Goal: Transaction & Acquisition: Purchase product/service

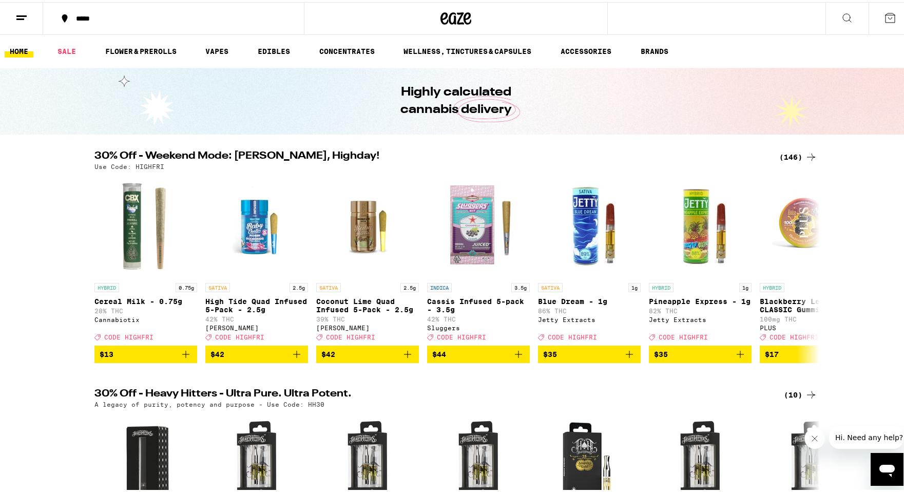
click at [92, 15] on div "*****" at bounding box center [179, 16] width 216 height 7
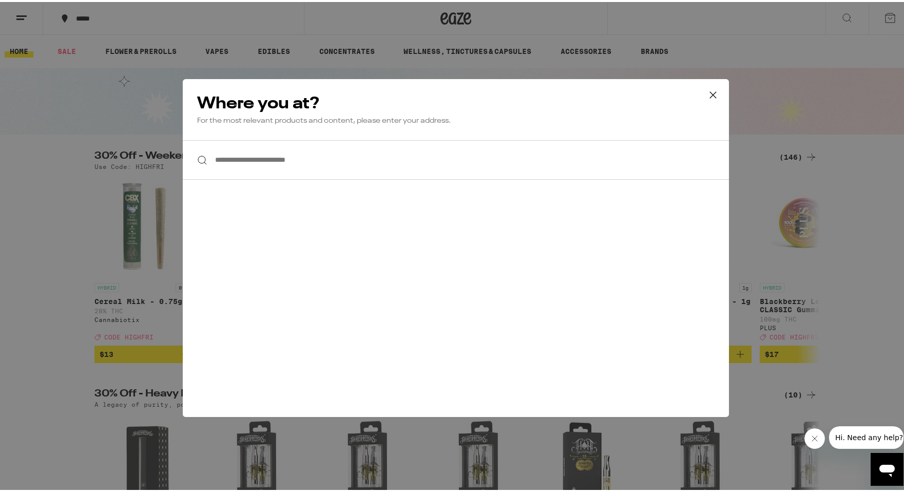
click at [360, 157] on input "**********" at bounding box center [456, 158] width 546 height 40
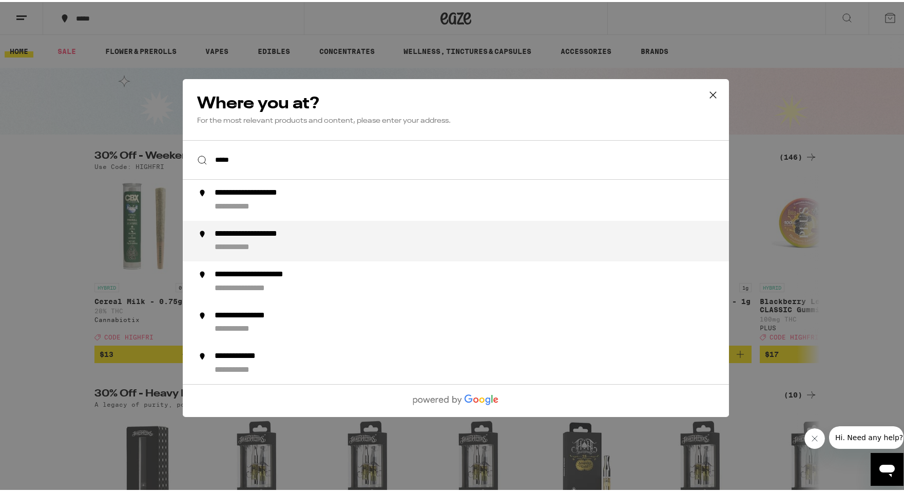
click at [285, 238] on div "**********" at bounding box center [268, 232] width 106 height 11
type input "**********"
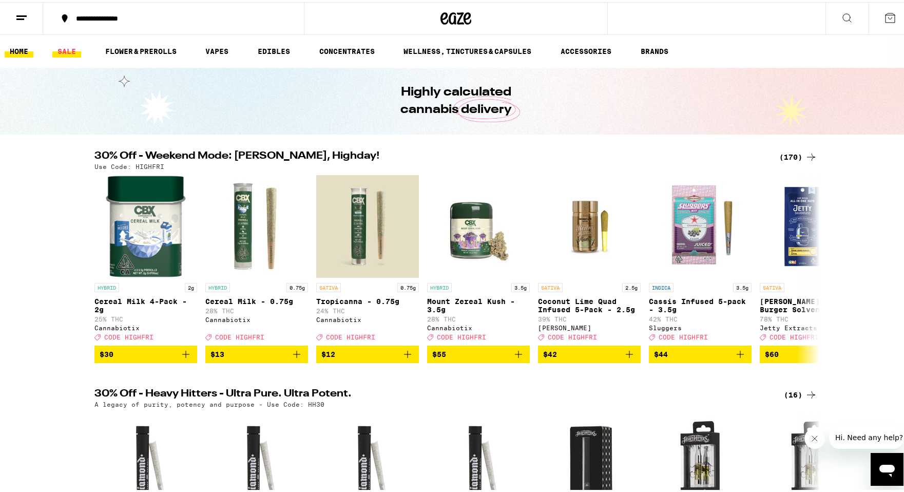
click at [66, 47] on link "SALE" at bounding box center [66, 49] width 29 height 12
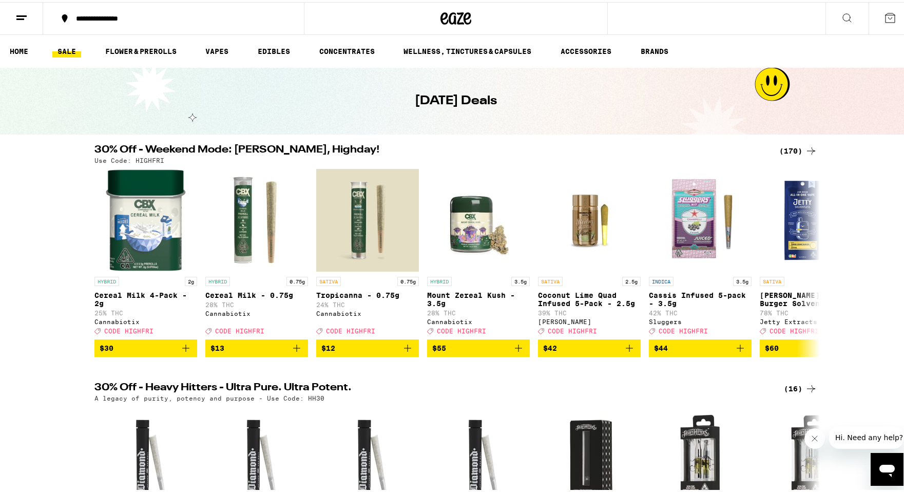
click at [791, 149] on div "(170)" at bounding box center [798, 149] width 38 height 12
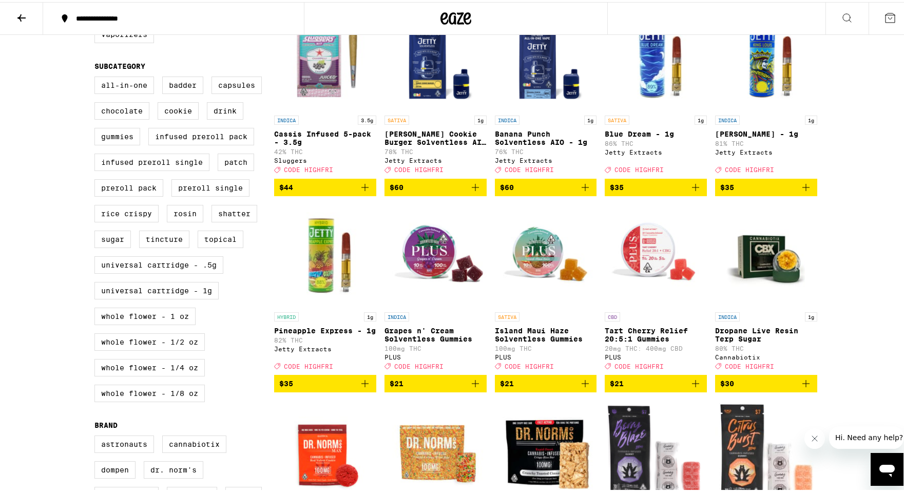
scroll to position [386, 0]
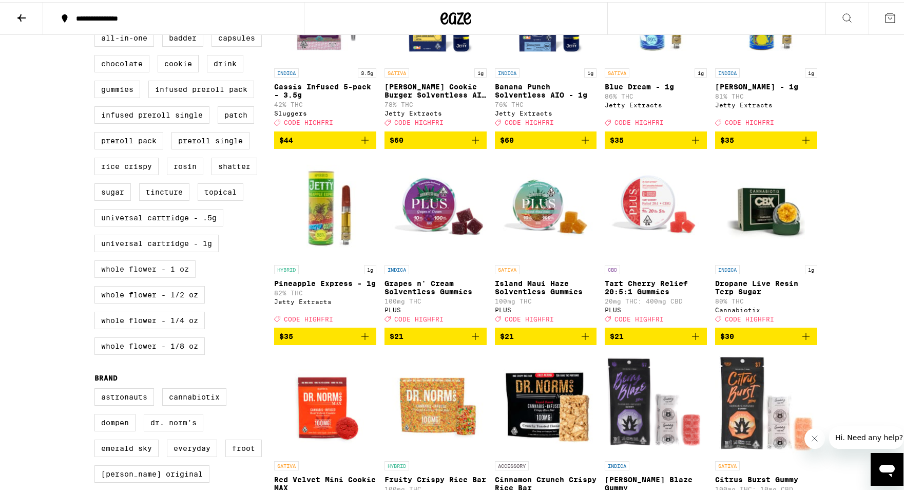
click at [160, 276] on label "Whole Flower - 1 oz" at bounding box center [144, 266] width 101 height 17
click at [97, 29] on input "Whole Flower - 1 oz" at bounding box center [97, 29] width 1 height 1
checkbox input "true"
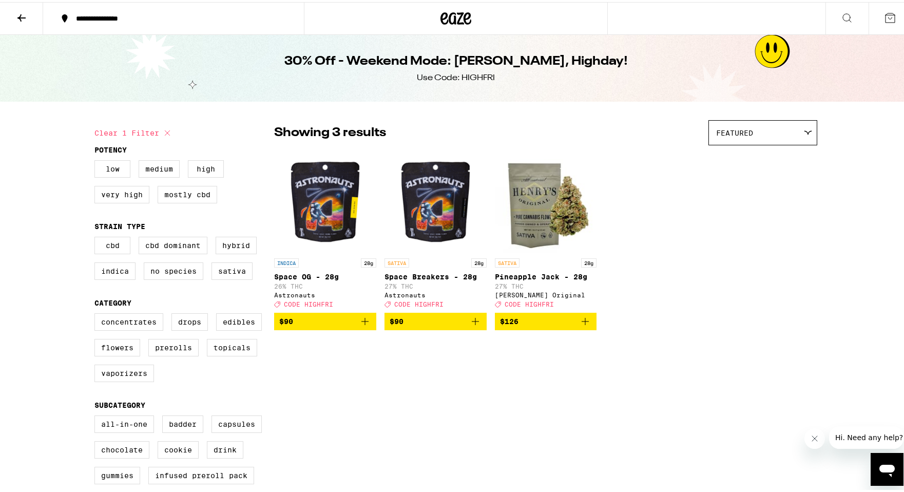
click at [23, 16] on icon at bounding box center [21, 16] width 12 height 12
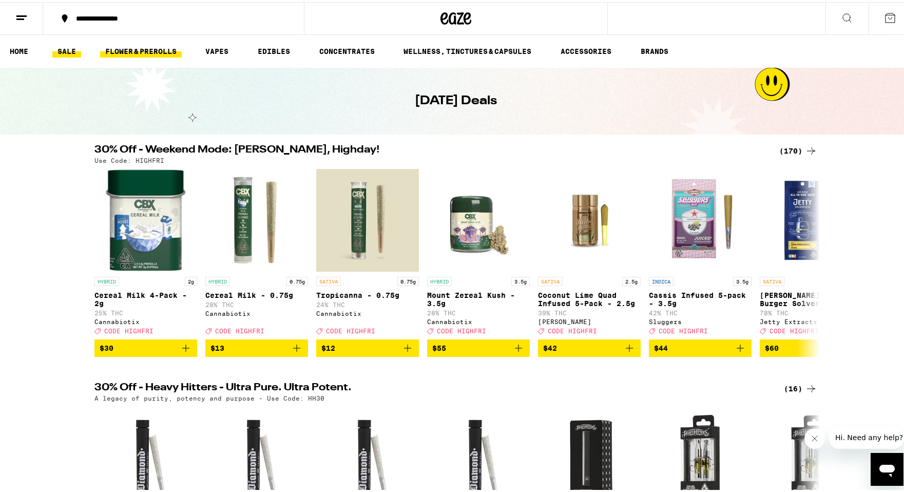
click at [145, 48] on link "FLOWER & PREROLLS" at bounding box center [141, 49] width 82 height 12
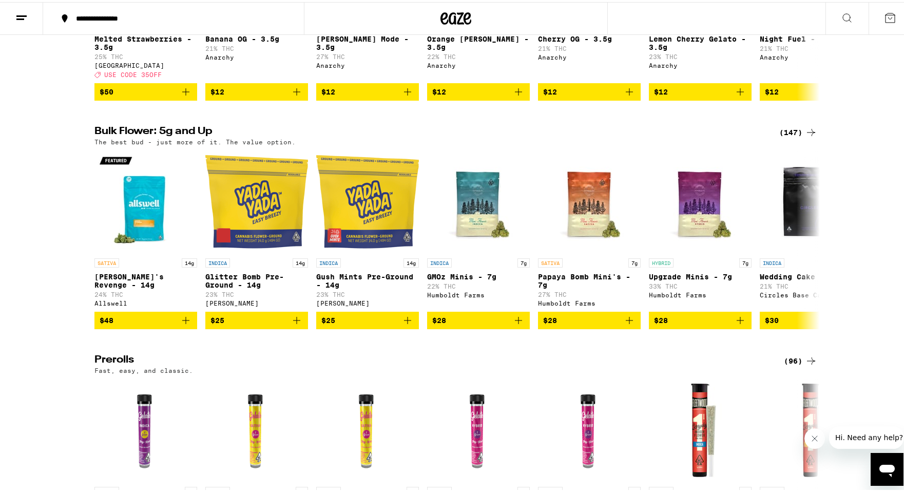
scroll to position [276, 0]
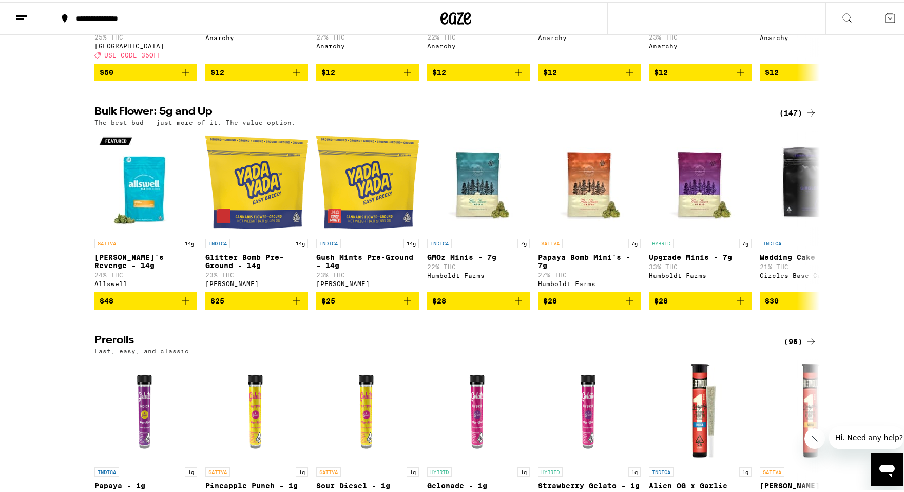
click at [788, 117] on div "(147)" at bounding box center [798, 111] width 38 height 12
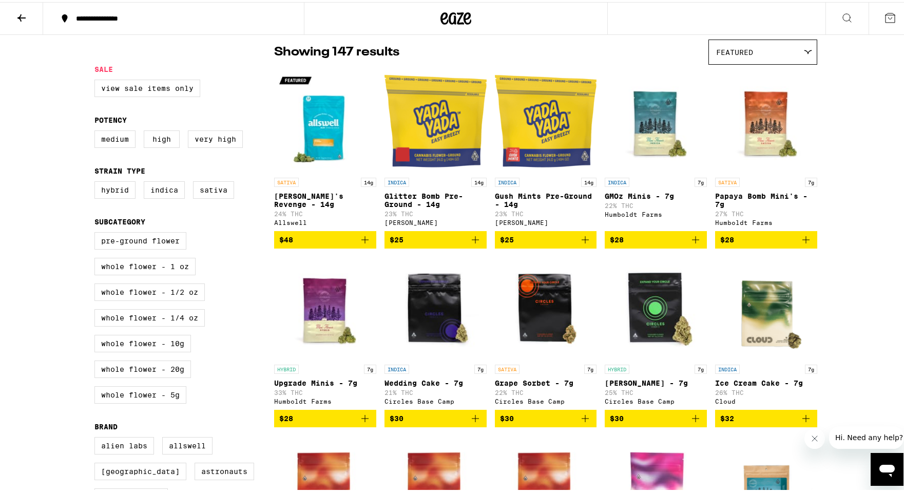
scroll to position [83, 0]
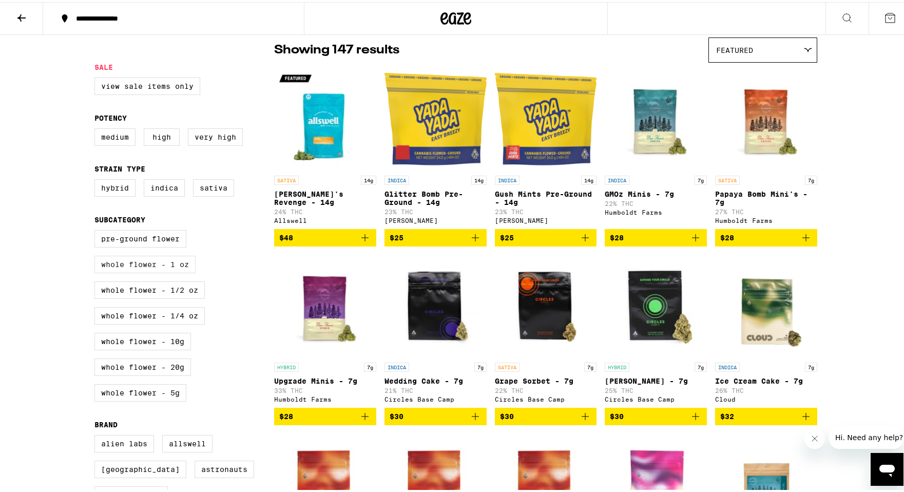
click at [157, 270] on label "Whole Flower - 1 oz" at bounding box center [144, 262] width 101 height 17
click at [97, 230] on input "Whole Flower - 1 oz" at bounding box center [97, 229] width 1 height 1
checkbox input "true"
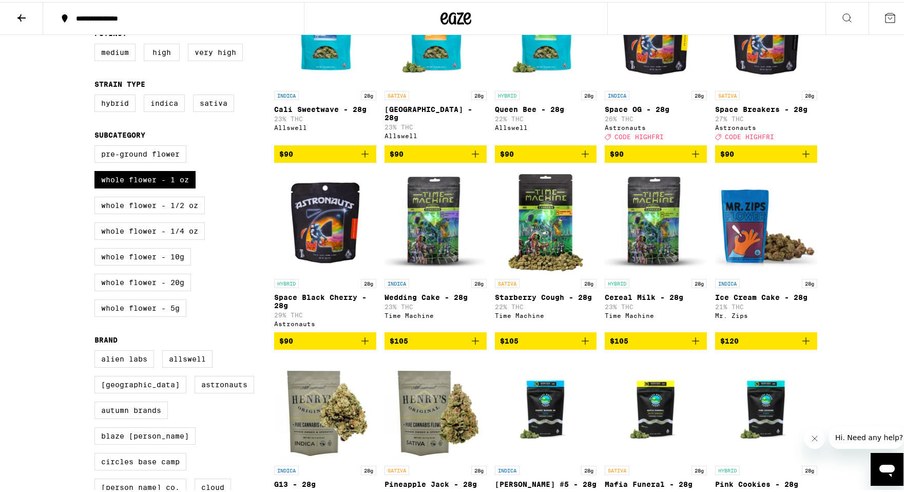
scroll to position [161, 0]
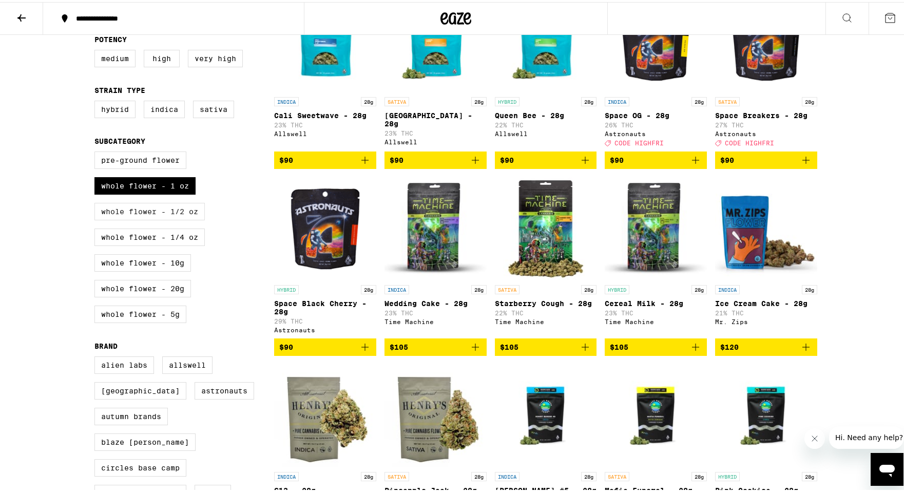
click at [141, 218] on label "Whole Flower - 1/2 oz" at bounding box center [149, 209] width 110 height 17
click at [97, 151] on input "Whole Flower - 1/2 oz" at bounding box center [97, 151] width 1 height 1
checkbox input "true"
